Goal: Task Accomplishment & Management: Complete application form

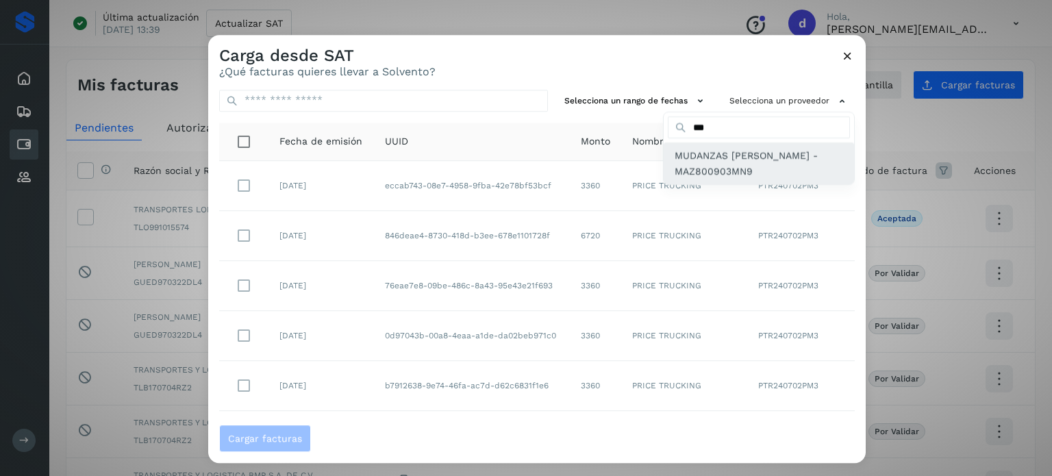
click at [729, 176] on span "MUDANZAS [PERSON_NAME] - MAZ800903MN9" at bounding box center [759, 164] width 168 height 31
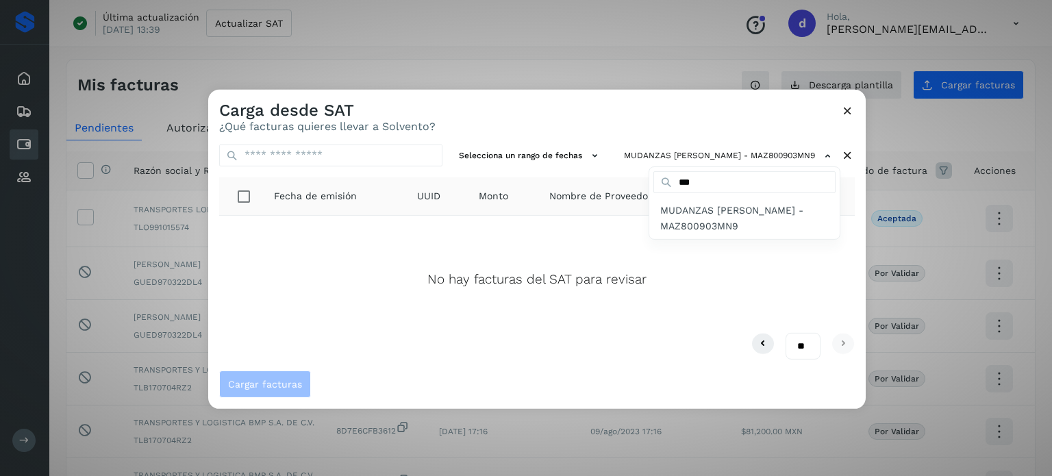
click at [846, 110] on div at bounding box center [734, 327] width 1052 height 476
click at [847, 103] on icon at bounding box center [847, 110] width 14 height 14
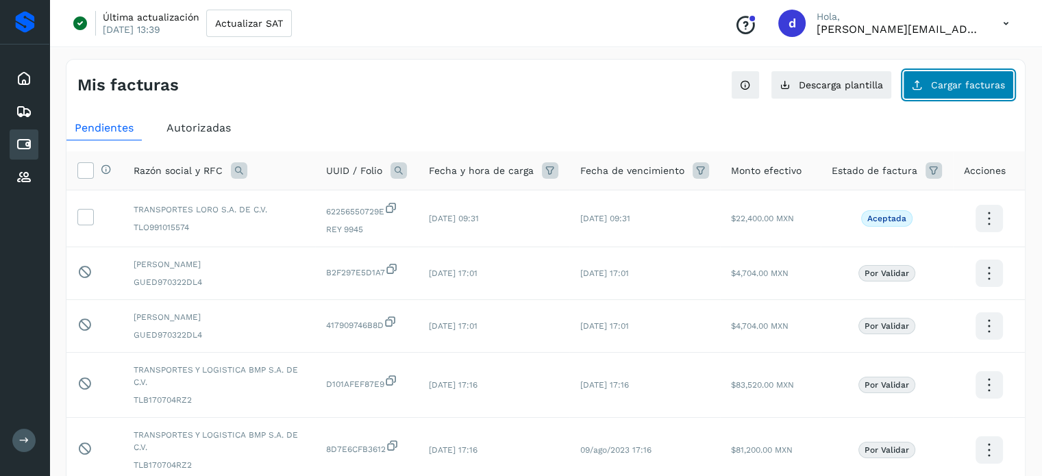
click at [950, 80] on span "Cargar facturas" at bounding box center [968, 85] width 74 height 10
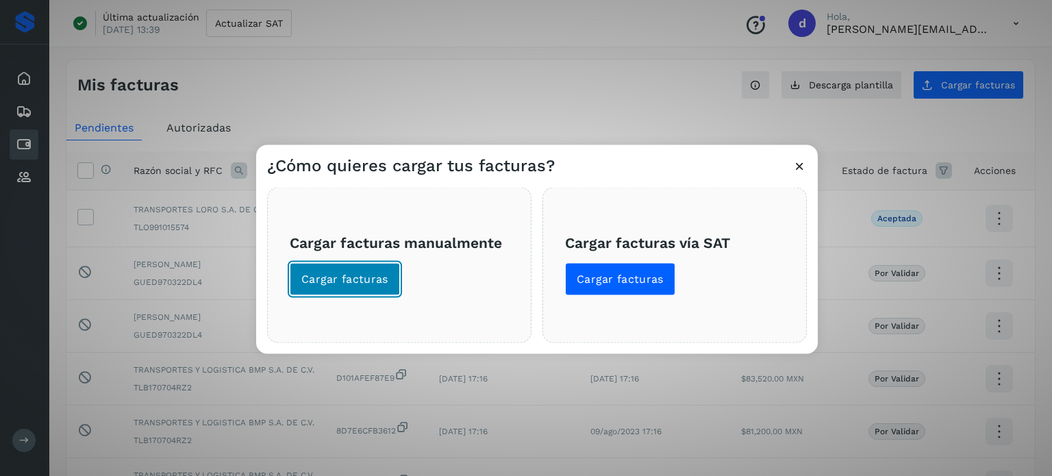
click at [345, 275] on span "Cargar facturas" at bounding box center [344, 278] width 87 height 15
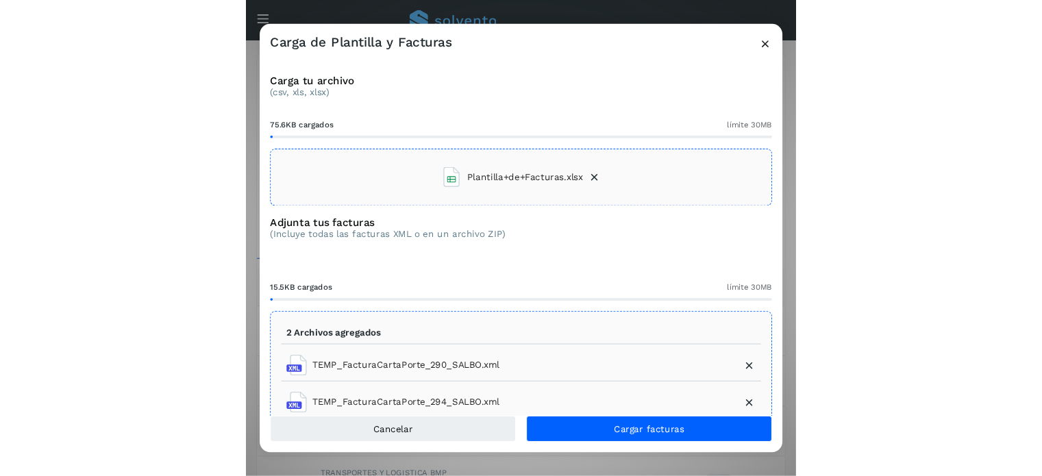
scroll to position [34, 0]
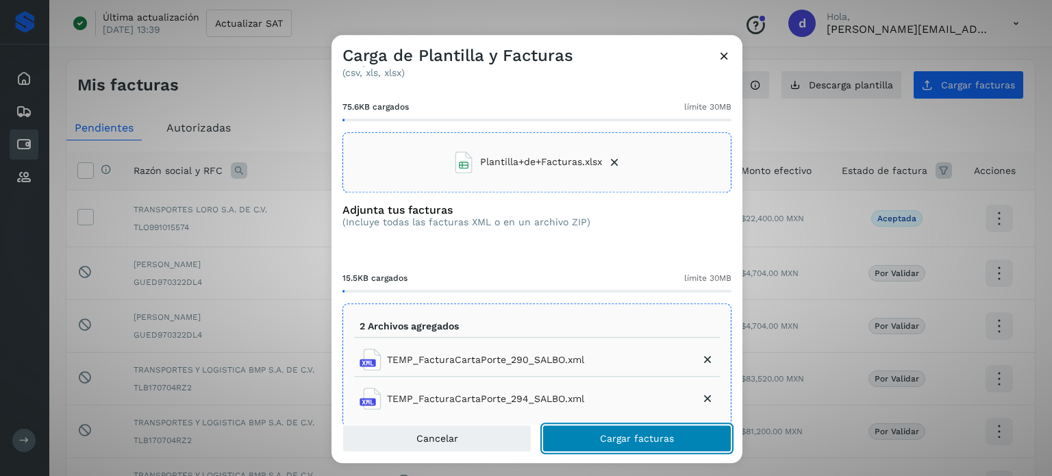
click at [633, 434] on span "Cargar facturas" at bounding box center [637, 439] width 74 height 10
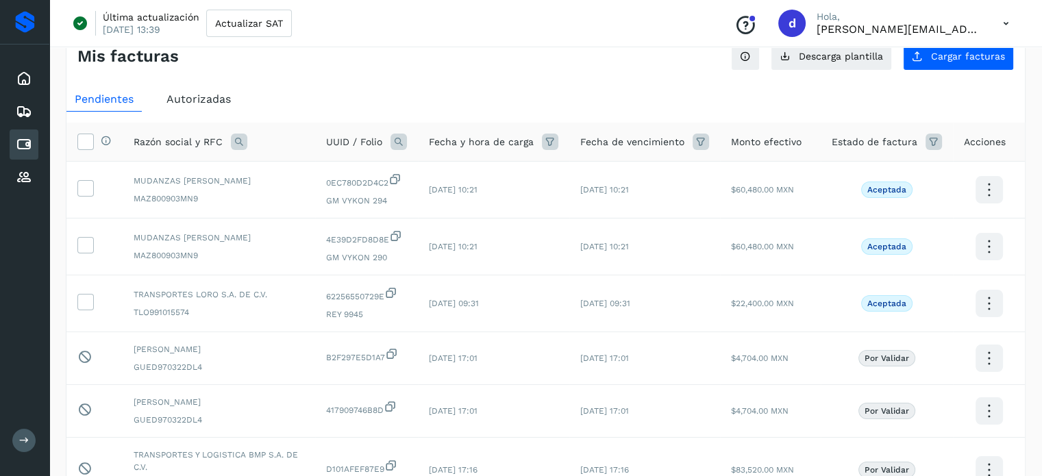
scroll to position [16, 0]
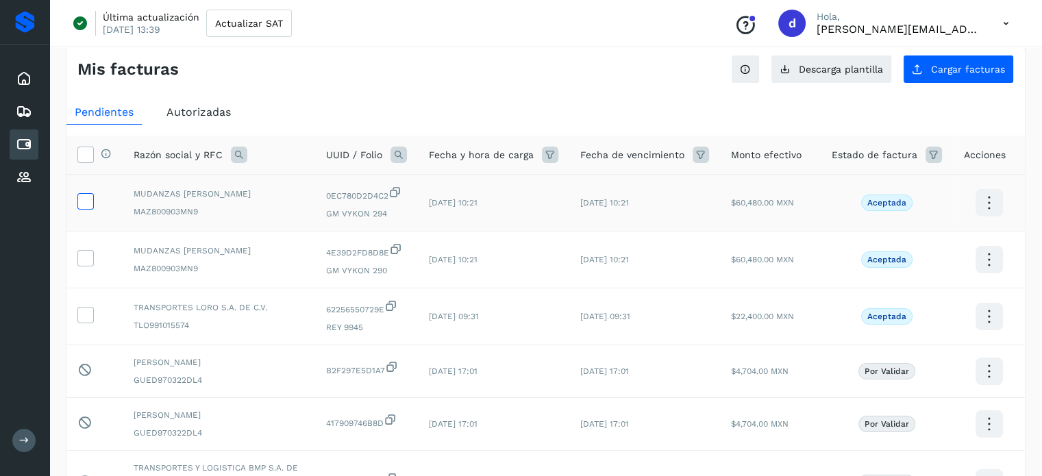
click at [90, 195] on icon at bounding box center [85, 200] width 14 height 14
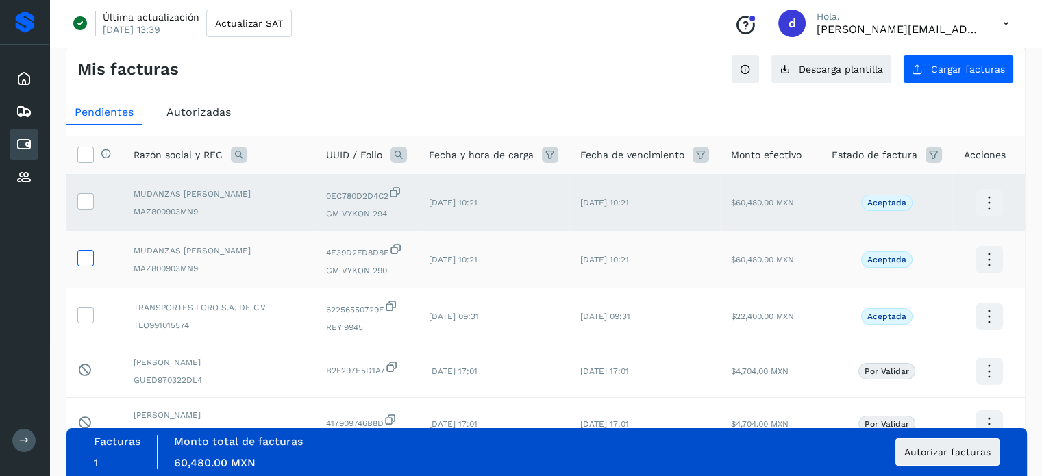
click at [88, 257] on icon at bounding box center [85, 257] width 14 height 14
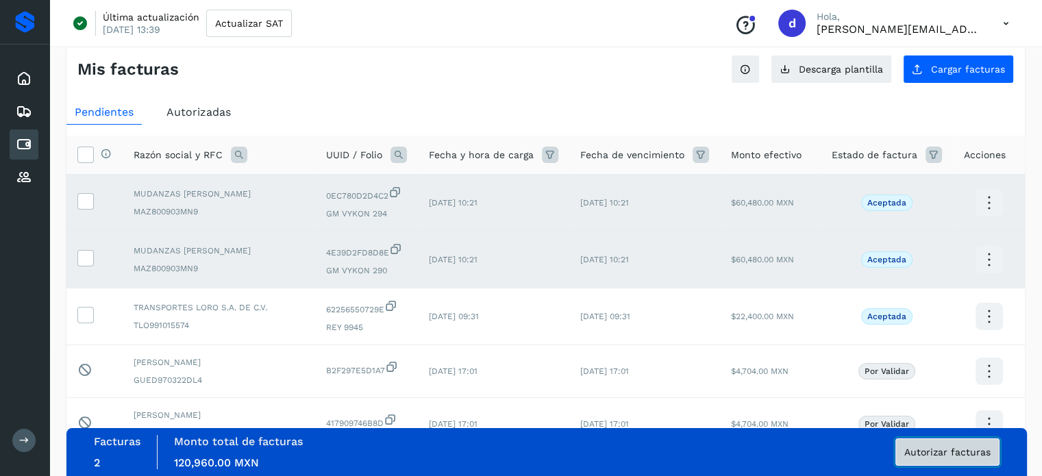
click at [942, 447] on span "Autorizar facturas" at bounding box center [947, 452] width 86 height 10
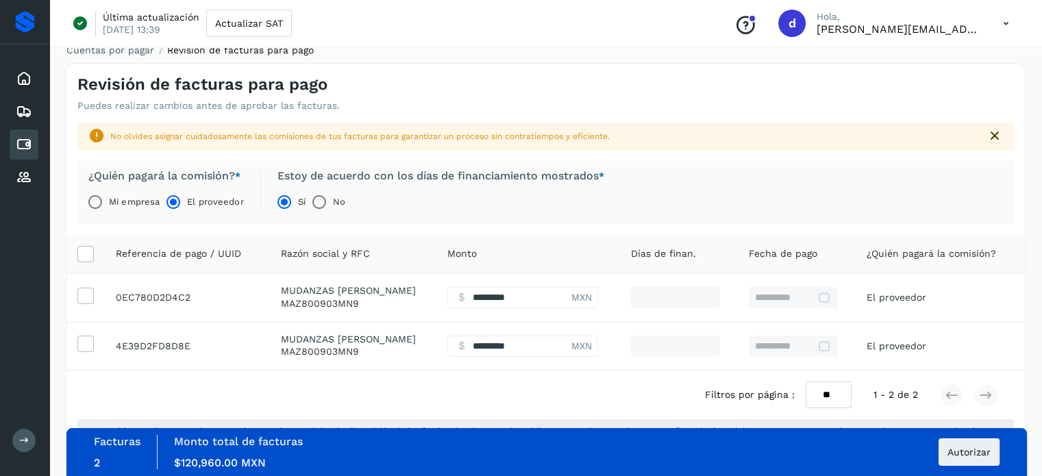
scroll to position [66, 0]
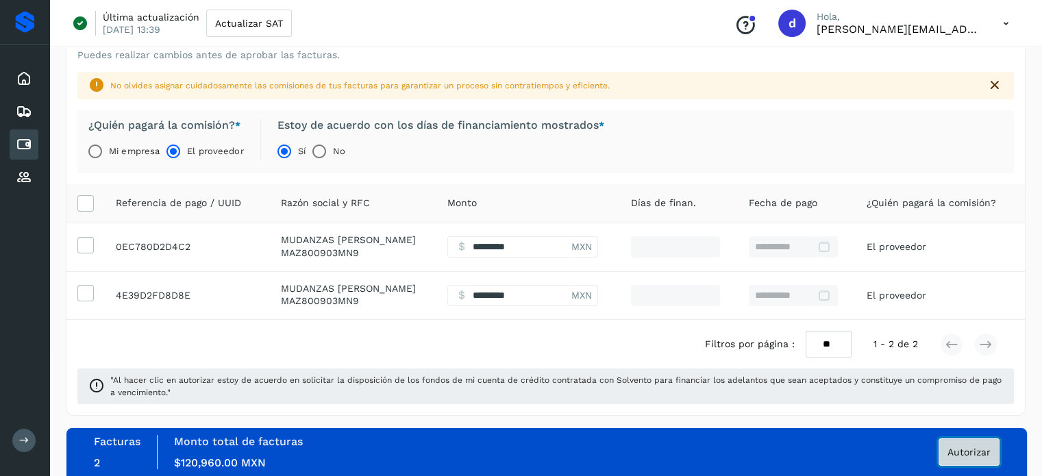
click at [970, 462] on button "Autorizar" at bounding box center [968, 451] width 61 height 27
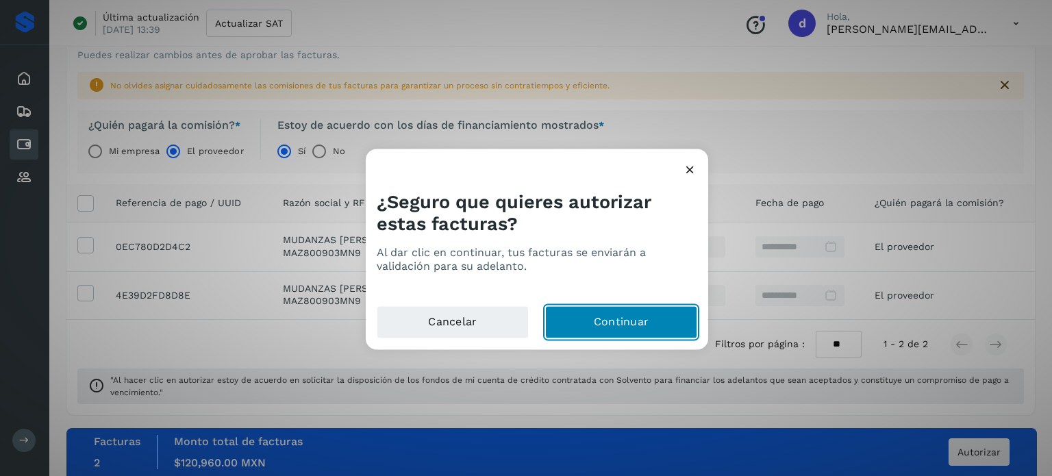
click at [660, 319] on button "Continuar" at bounding box center [621, 321] width 152 height 33
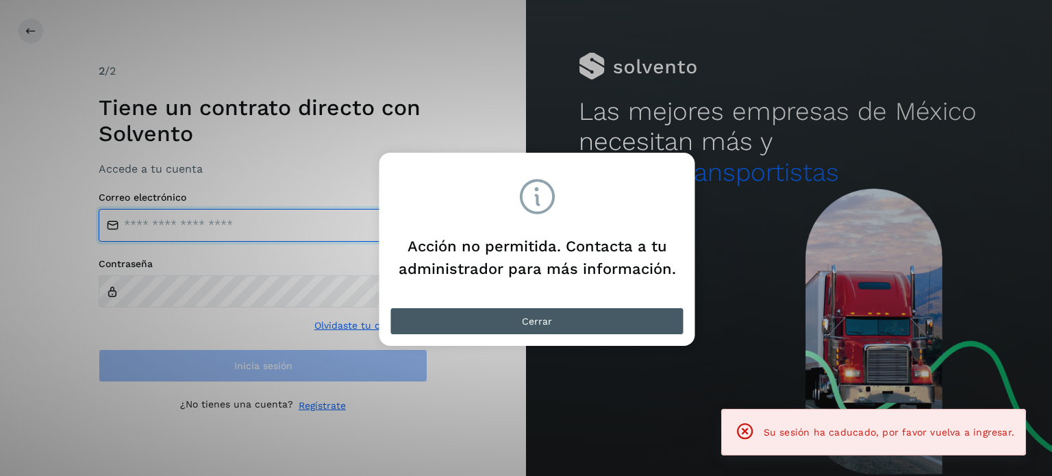
type input "**********"
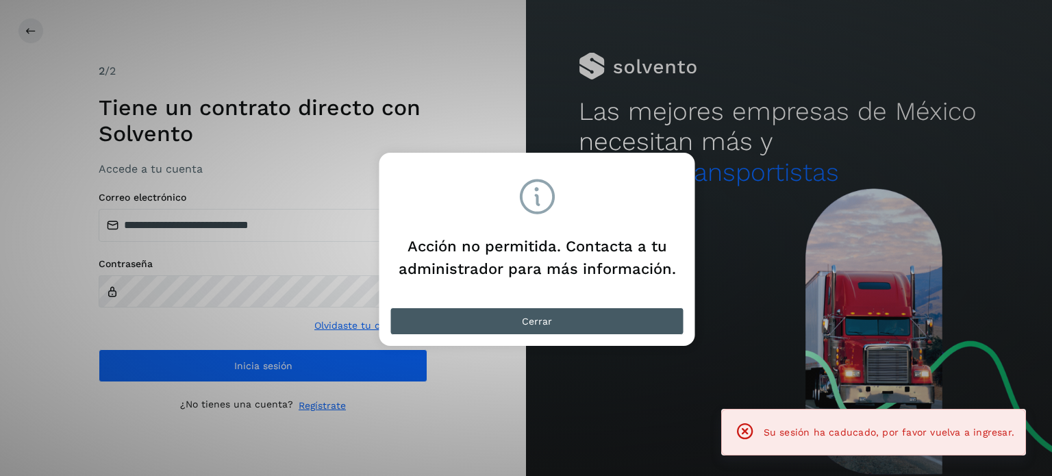
click at [512, 317] on button "Cerrar" at bounding box center [537, 321] width 294 height 27
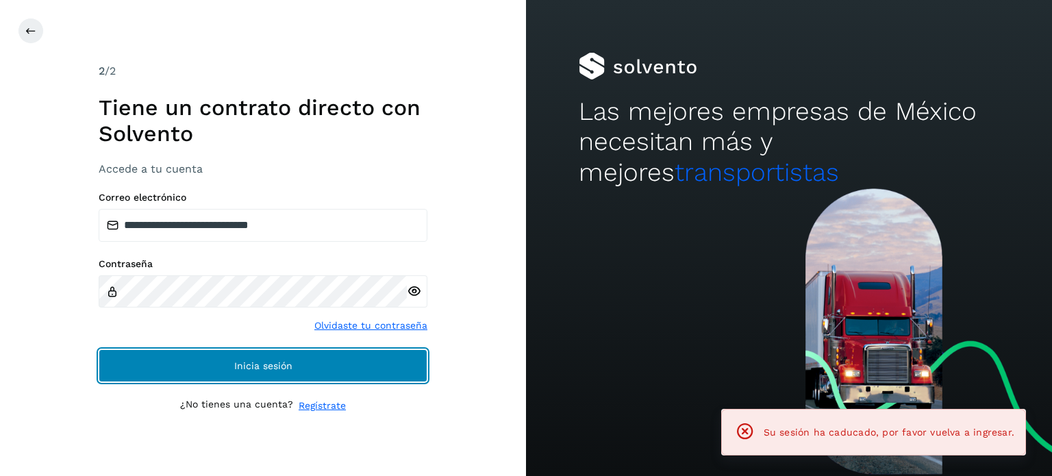
click at [306, 363] on button "Inicia sesión" at bounding box center [263, 365] width 329 height 33
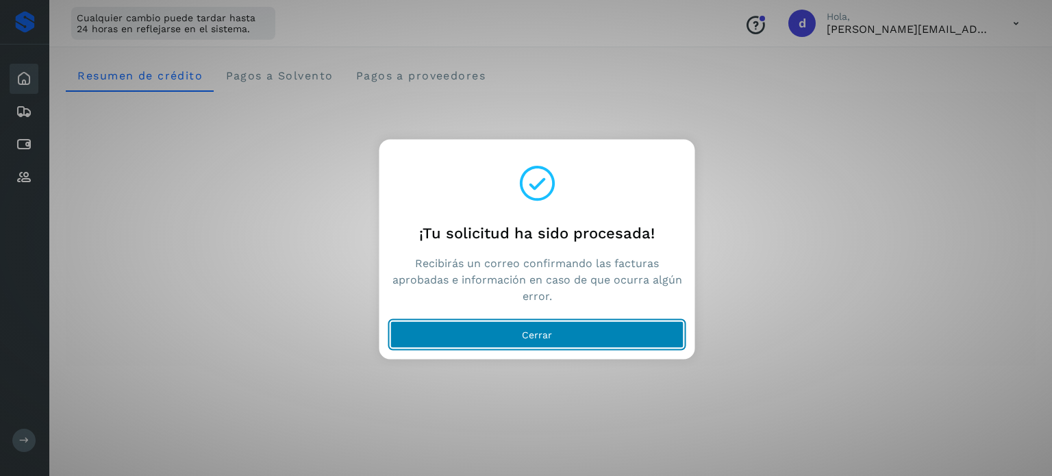
click at [553, 338] on button "Cerrar" at bounding box center [537, 334] width 294 height 27
